Goal: Find specific page/section: Find specific page/section

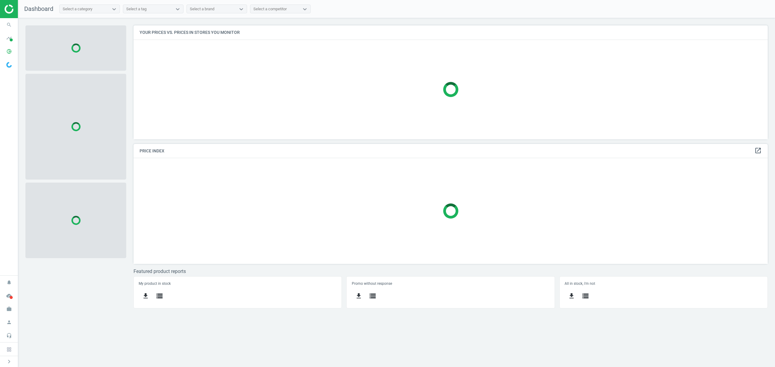
scroll to position [126, 646]
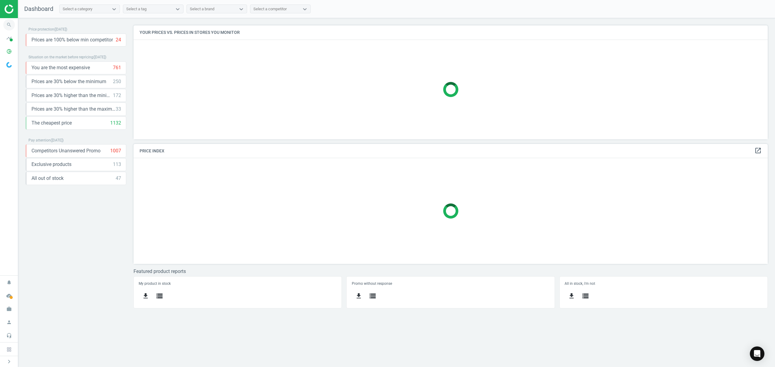
click at [9, 22] on icon "search" at bounding box center [8, 24] width 11 height 11
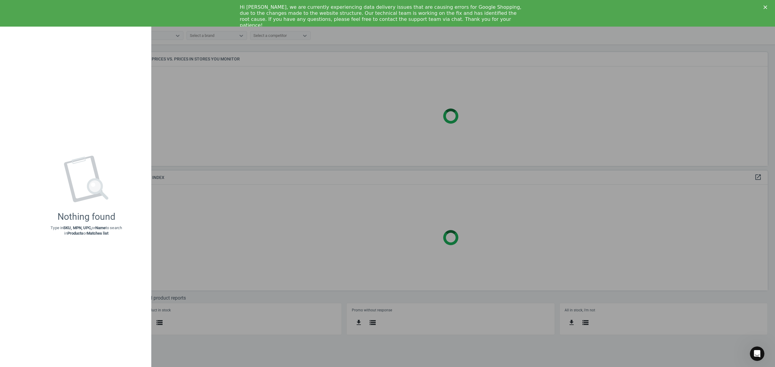
scroll to position [0, 0]
click at [293, 79] on div at bounding box center [387, 183] width 775 height 367
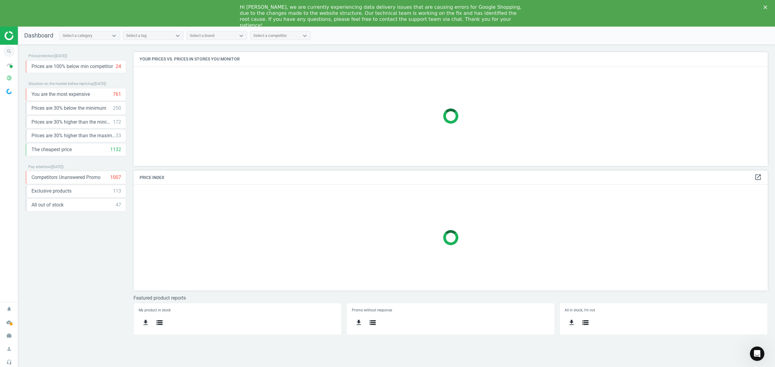
click at [10, 50] on icon "search" at bounding box center [8, 51] width 11 height 11
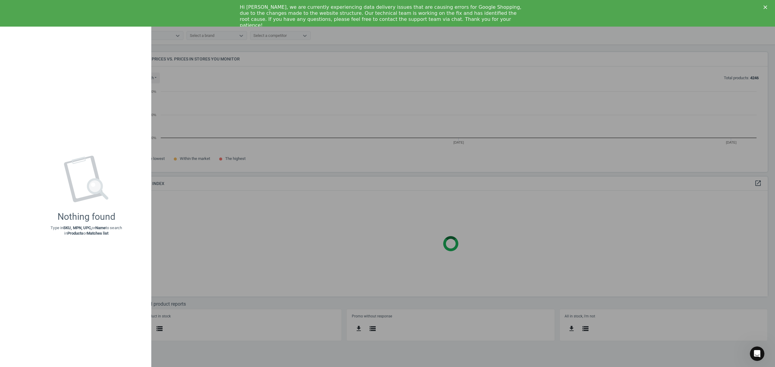
scroll to position [133, 646]
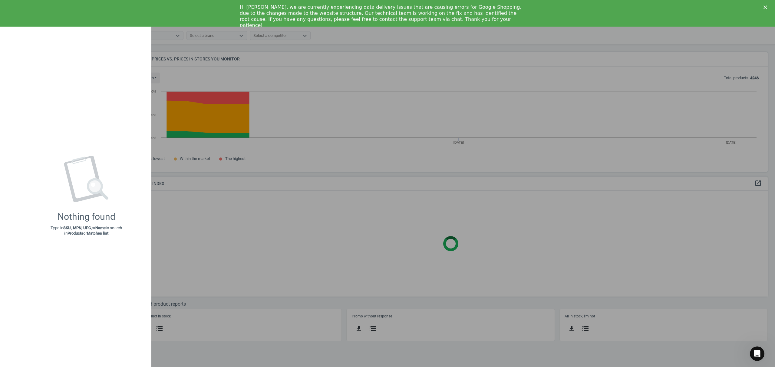
click at [359, 125] on div at bounding box center [387, 183] width 775 height 367
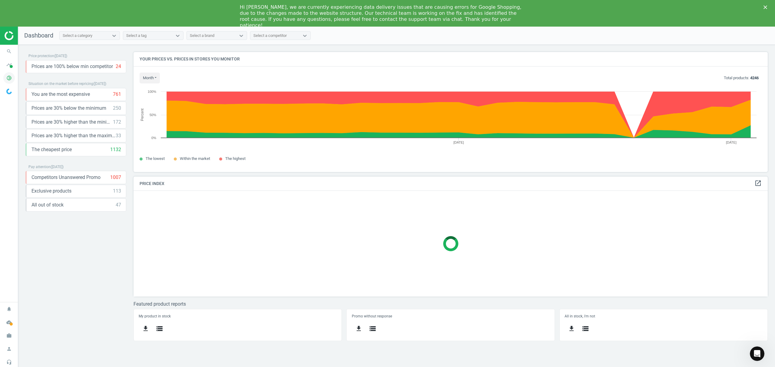
click at [12, 76] on icon "pie_chart_outlined" at bounding box center [8, 77] width 11 height 11
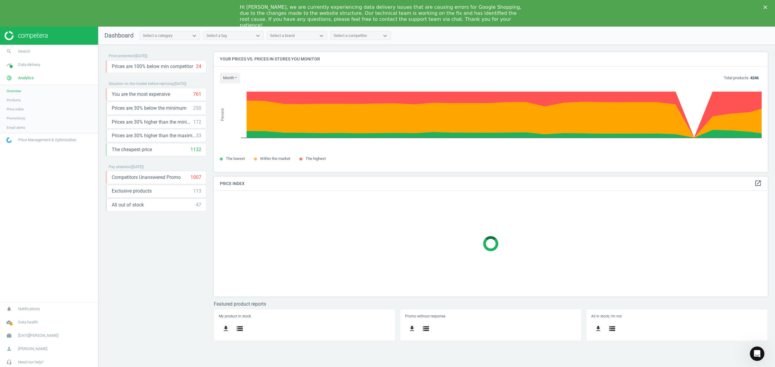
scroll to position [3, 3]
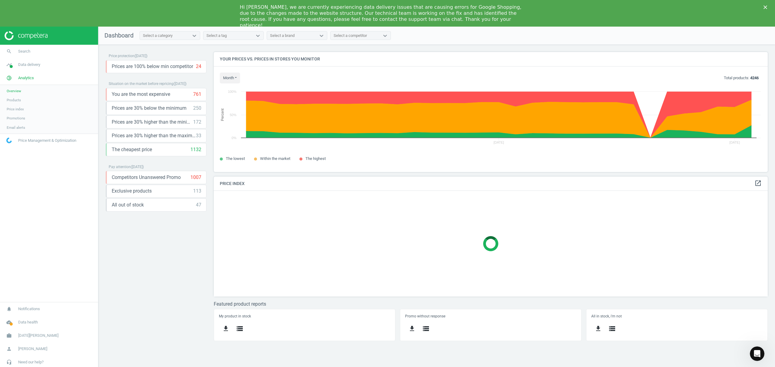
click at [19, 99] on span "Products" at bounding box center [14, 100] width 14 height 5
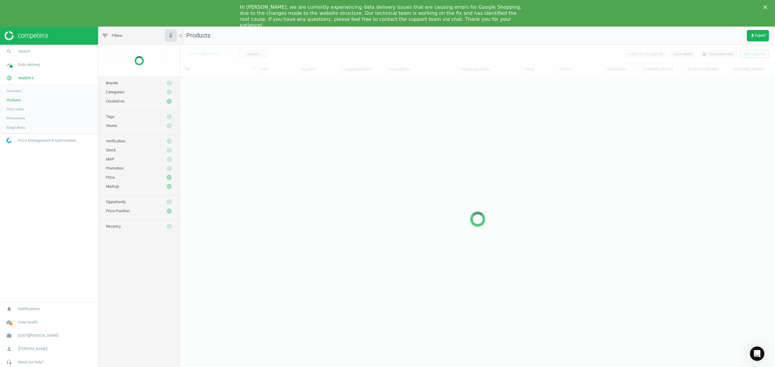
scroll to position [295, 588]
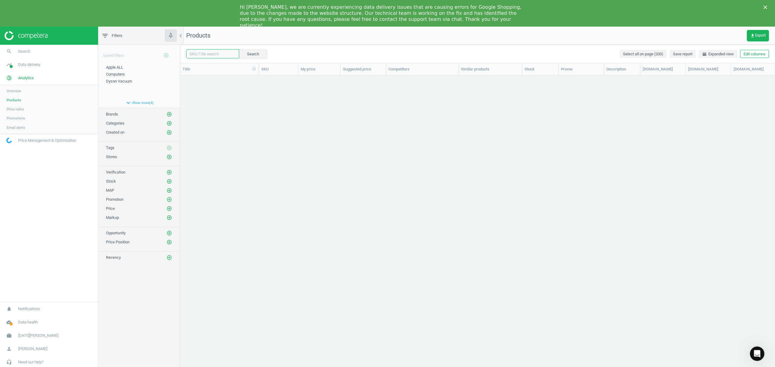
click at [210, 55] on input "text" at bounding box center [212, 53] width 53 height 9
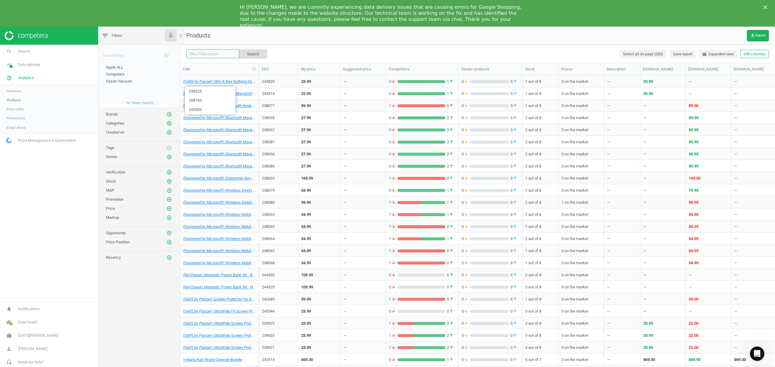
paste input "231743"
type input "231743"
click at [246, 56] on button "Search" at bounding box center [252, 53] width 28 height 9
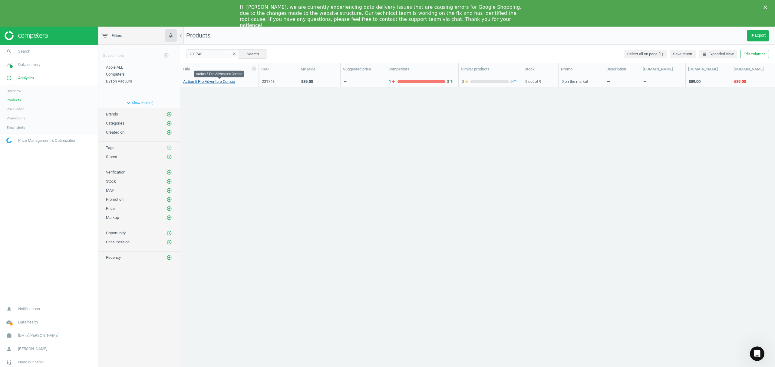
click at [205, 82] on link "Action 5 Pro Adventure Combo" at bounding box center [209, 81] width 52 height 5
